Goal: Information Seeking & Learning: Learn about a topic

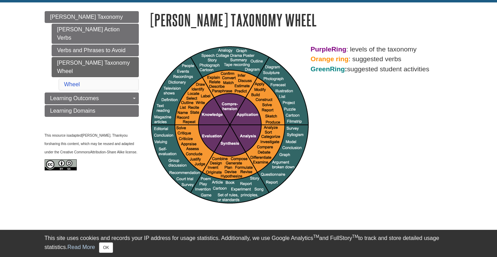
scroll to position [71, 0]
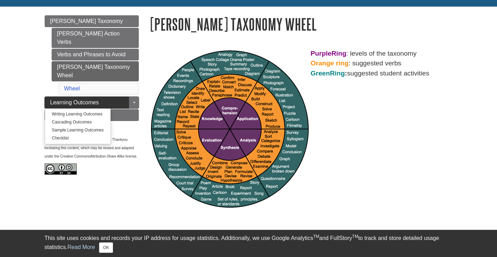
click at [90, 100] on span "Learning Outcomes" at bounding box center [74, 103] width 49 height 6
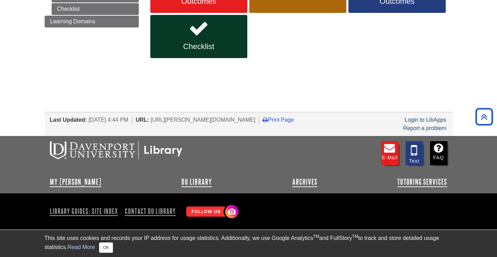
scroll to position [34, 0]
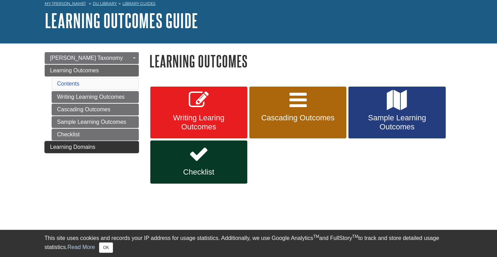
click at [86, 148] on span "Learning Domains" at bounding box center [72, 147] width 45 height 6
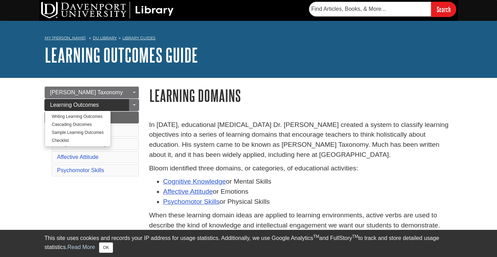
click at [79, 106] on span "Learning Outcomes" at bounding box center [74, 105] width 49 height 6
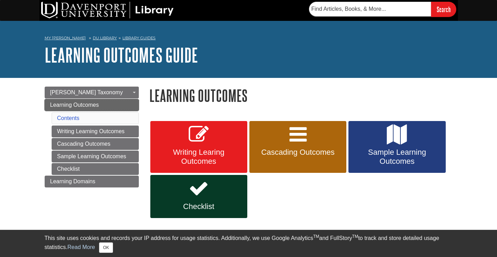
click at [79, 106] on span "Learning Outcomes" at bounding box center [74, 105] width 49 height 6
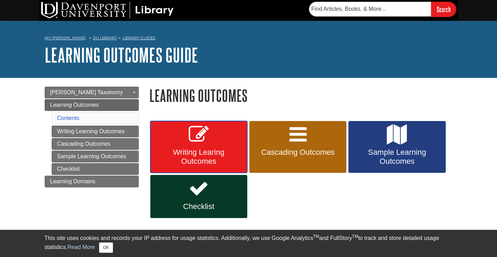
click at [185, 139] on link "Writing Learing Outcomes" at bounding box center [198, 147] width 97 height 52
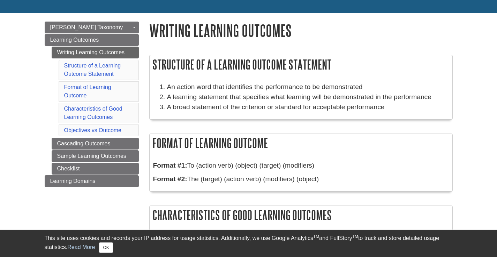
scroll to position [66, 0]
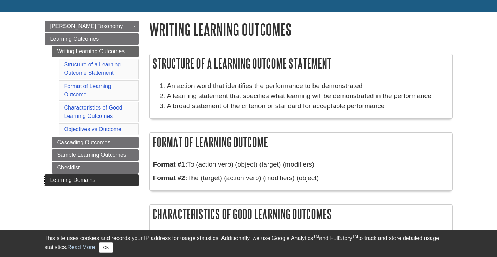
click at [78, 181] on span "Learning Domains" at bounding box center [72, 180] width 45 height 6
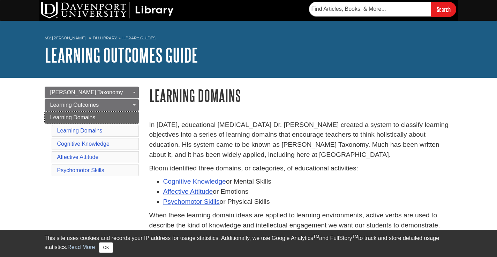
click at [88, 115] on span "Learning Domains" at bounding box center [72, 118] width 45 height 6
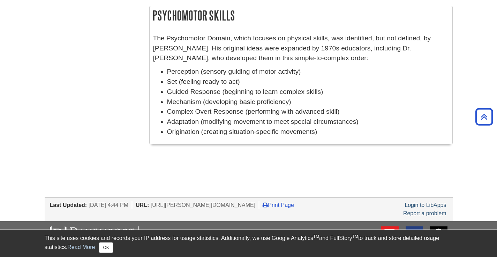
scroll to position [610, 0]
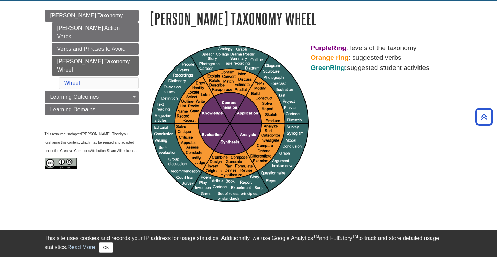
scroll to position [72, 0]
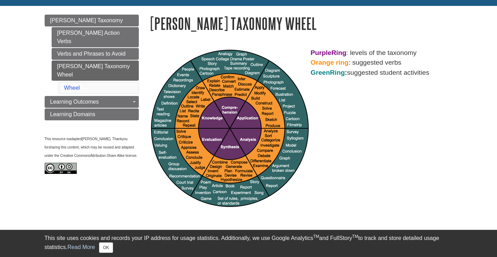
click at [489, 122] on body "Library Chat This site uses cookies and records your IP address for usage stati…" at bounding box center [248, 168] width 497 height 480
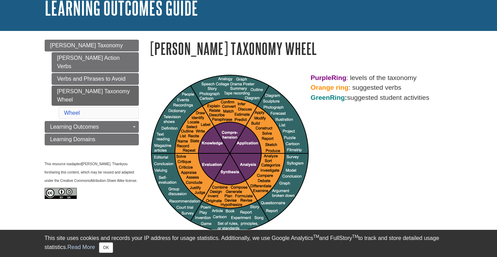
scroll to position [48, 0]
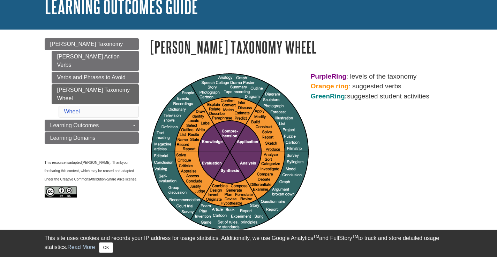
drag, startPoint x: 478, startPoint y: 4, endPoint x: 228, endPoint y: 154, distance: 291.5
click at [228, 154] on img at bounding box center [230, 153] width 158 height 158
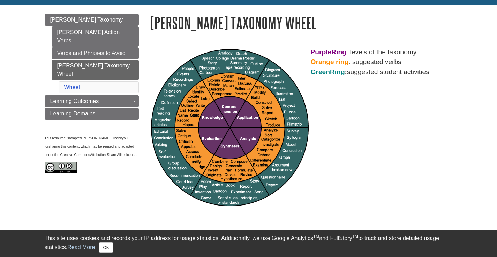
scroll to position [74, 0]
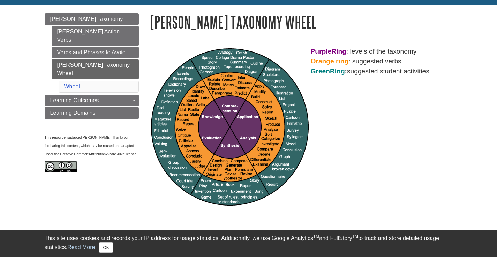
click at [423, 139] on div "Purple Ring : levels of the taxonomy Orange ring : suggested verbs Green Ring :…" at bounding box center [300, 127] width 303 height 161
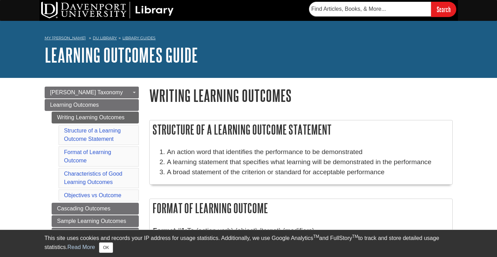
scroll to position [66, 0]
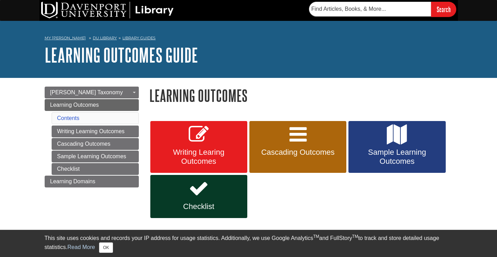
scroll to position [34, 0]
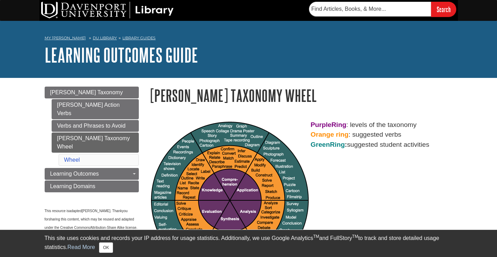
scroll to position [71, 0]
